Goal: Task Accomplishment & Management: Use online tool/utility

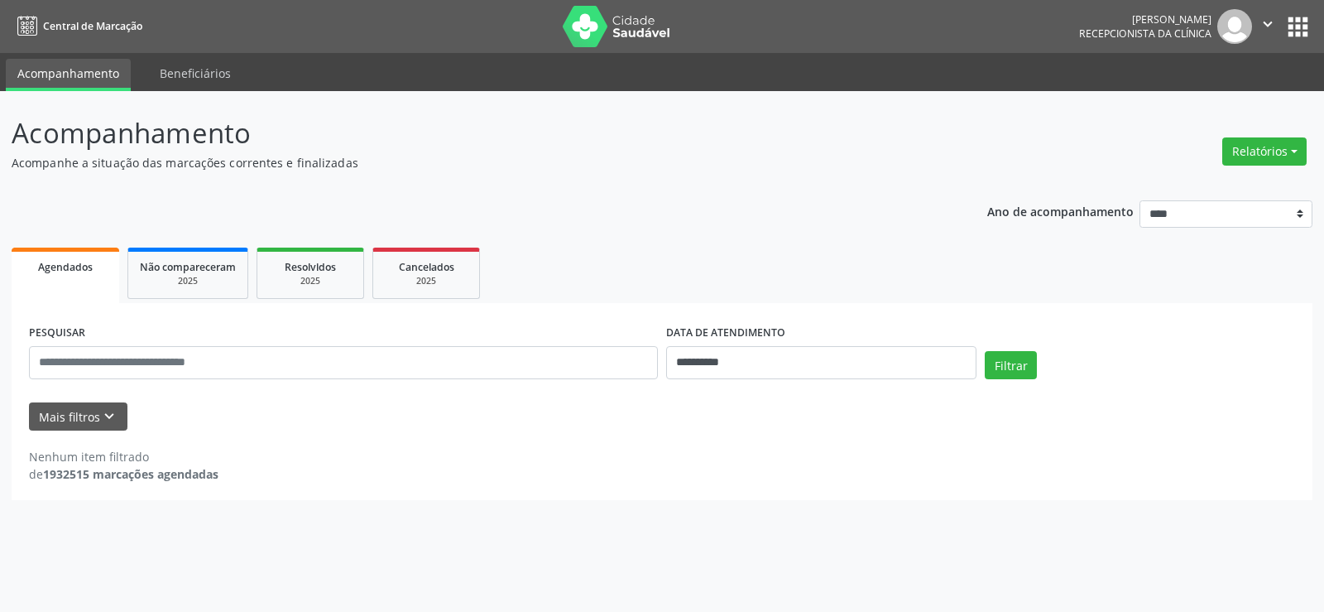
select select "*"
click at [991, 370] on button "Filtrar" at bounding box center [1011, 365] width 52 height 28
click at [850, 370] on input "**********" at bounding box center [821, 362] width 310 height 33
click at [736, 200] on span "7" at bounding box center [751, 196] width 32 height 32
type input "**********"
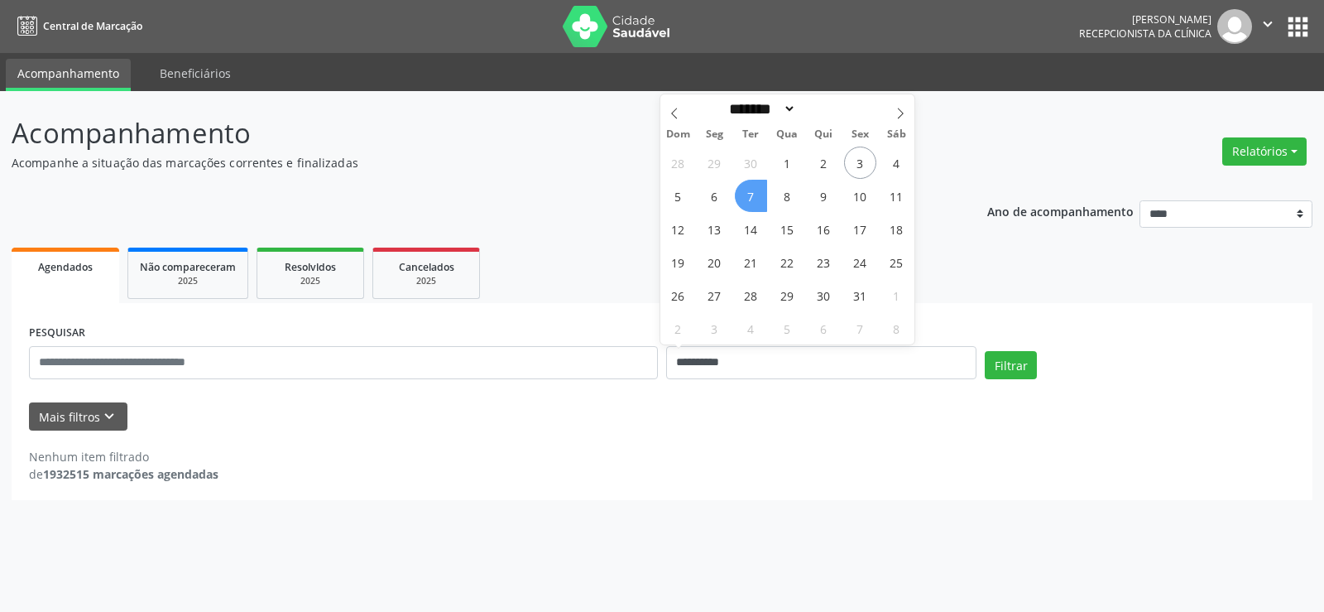
click at [739, 200] on span "7" at bounding box center [751, 196] width 32 height 32
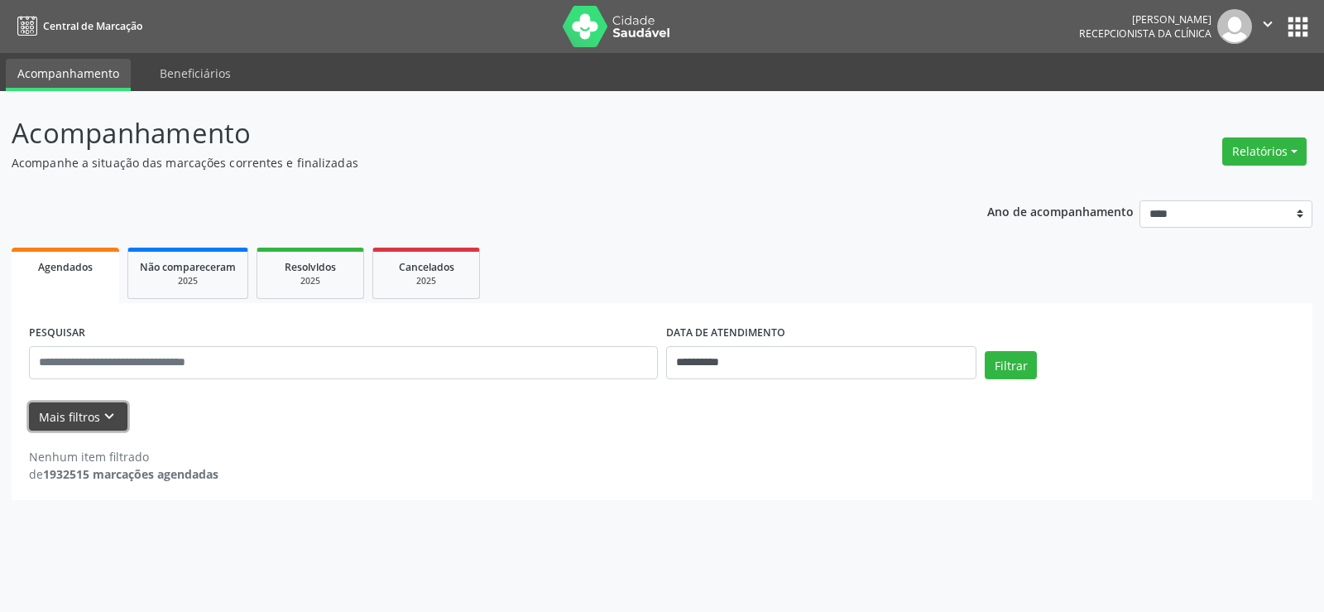
click at [102, 420] on icon "keyboard_arrow_down" at bounding box center [109, 416] width 18 height 18
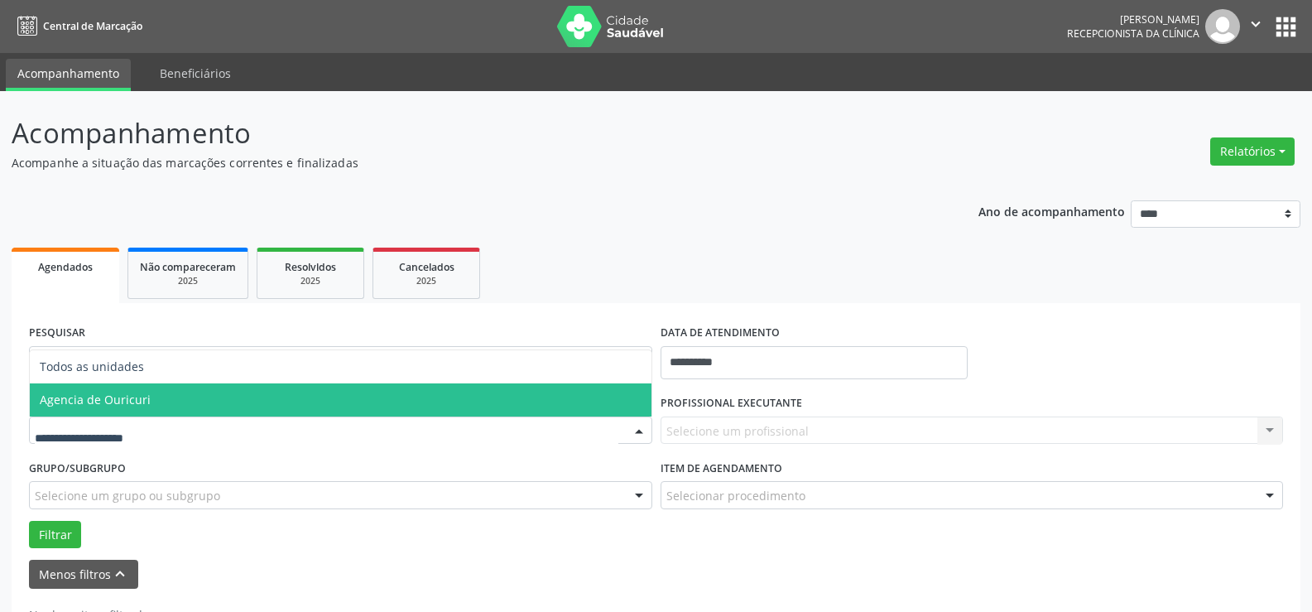
click at [128, 397] on span "Agencia de Ouricuri" at bounding box center [95, 399] width 111 height 16
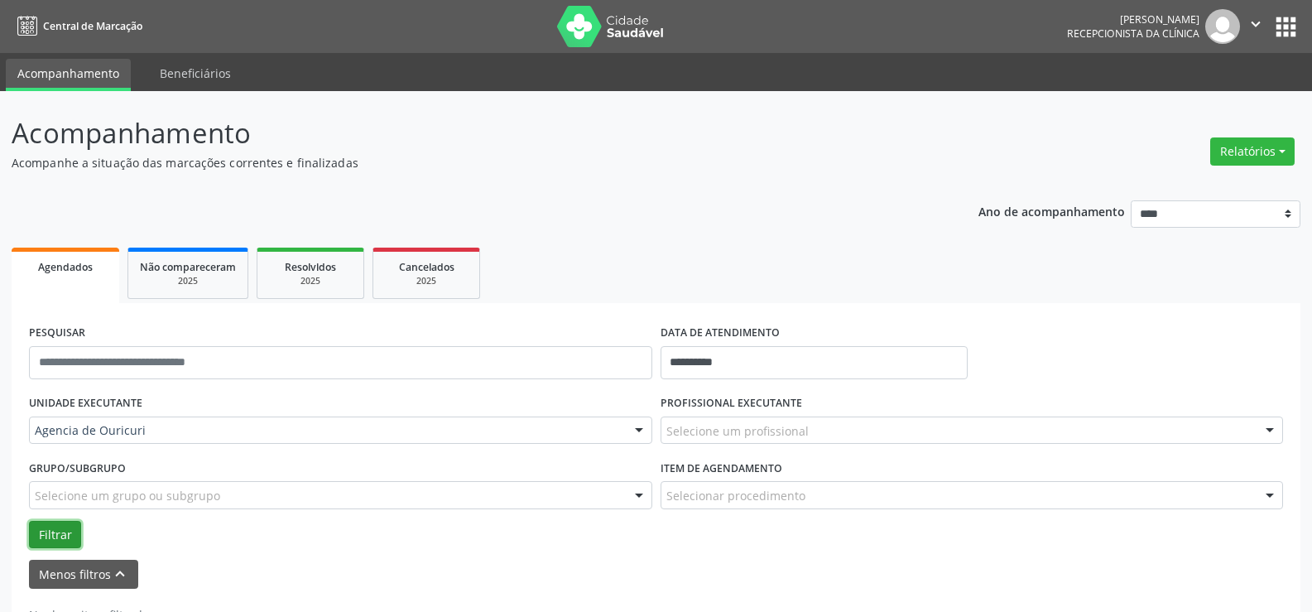
click at [54, 527] on button "Filtrar" at bounding box center [55, 535] width 52 height 28
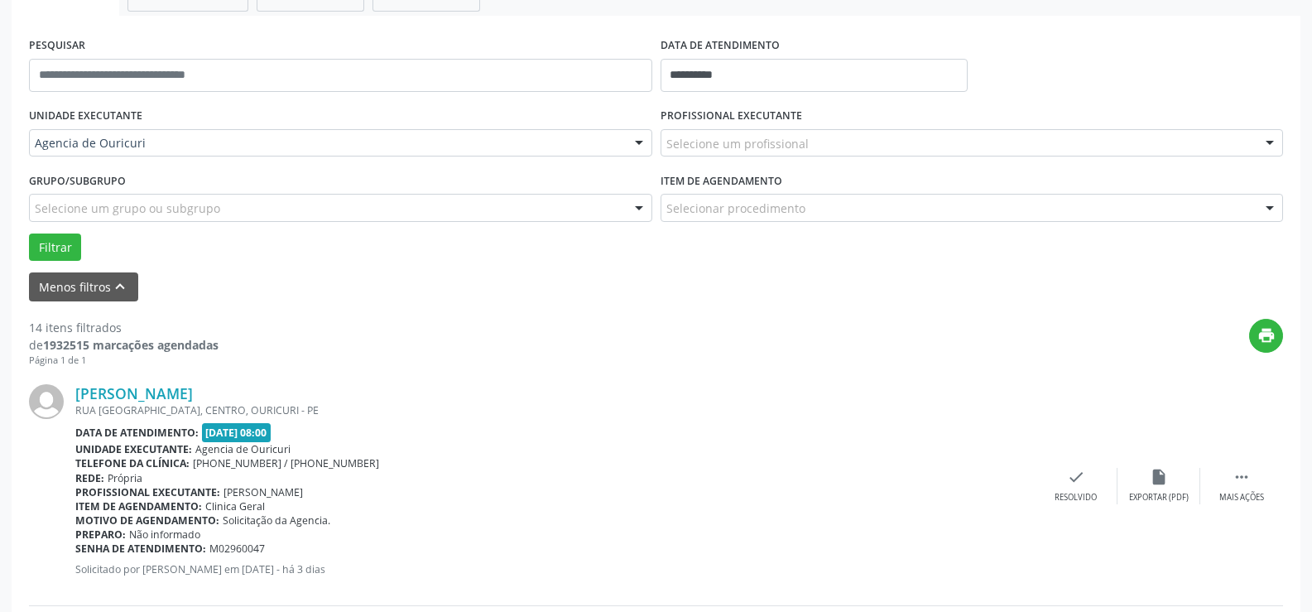
scroll to position [248, 0]
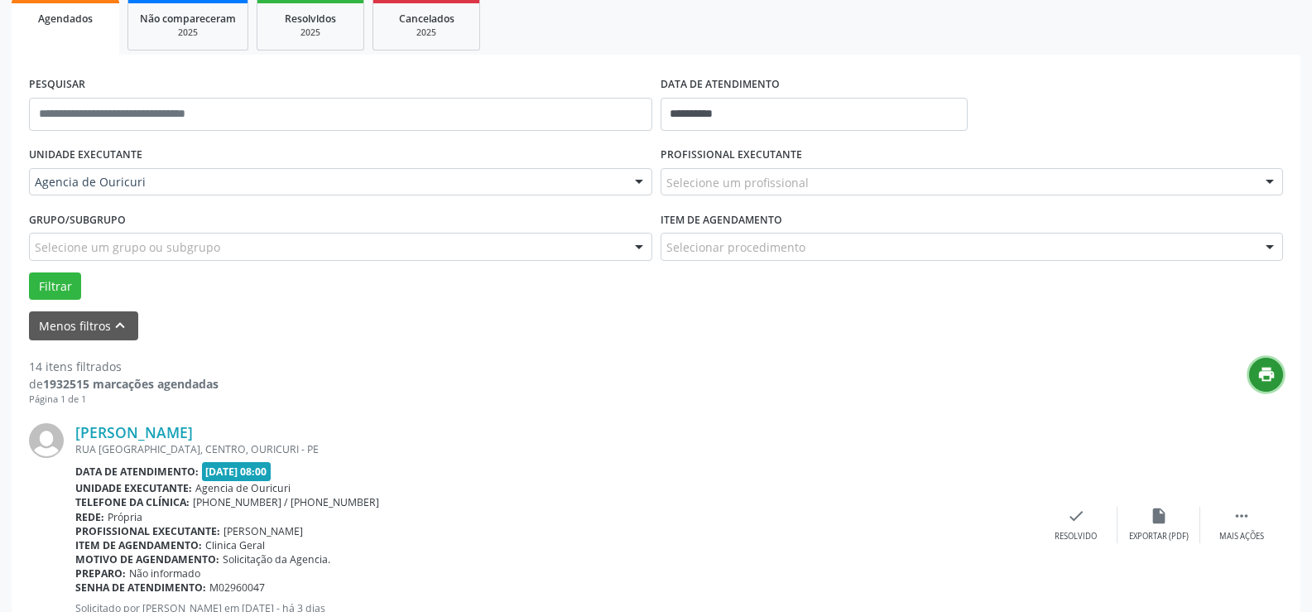
click at [1253, 377] on button "print" at bounding box center [1266, 374] width 34 height 34
